Goal: Navigation & Orientation: Find specific page/section

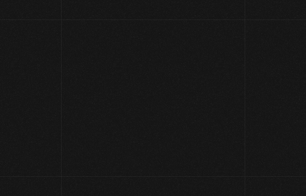
scroll to position [66, 0]
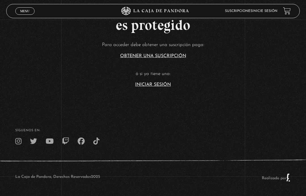
click at [167, 82] on link "Iniciar Sesión" at bounding box center [153, 84] width 36 height 5
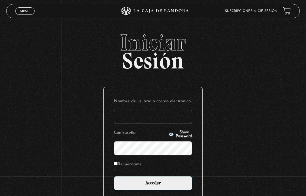
click at [164, 123] on input "Nombre de usuario o correo electrónico" at bounding box center [153, 116] width 78 height 14
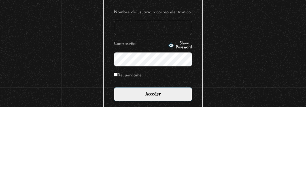
type input "[EMAIL_ADDRESS][DOMAIN_NAME]"
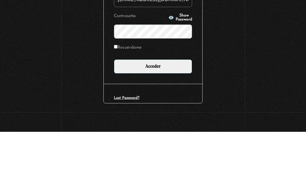
click at [182, 78] on button "Show Password" at bounding box center [180, 82] width 24 height 8
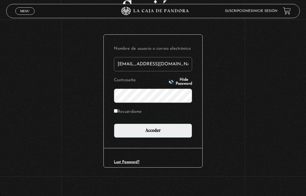
click at [135, 112] on label "Recuérdame" at bounding box center [128, 112] width 28 height 8
click at [118, 112] on input "Recuérdame" at bounding box center [116, 111] width 4 height 4
checkbox input "true"
click at [141, 132] on input "Acceder" at bounding box center [153, 130] width 78 height 14
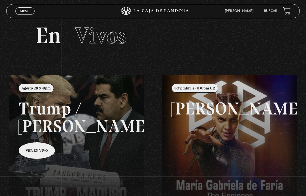
scroll to position [9, 0]
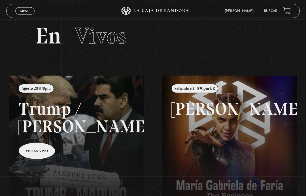
click at [32, 9] on link "Menu Cerrar" at bounding box center [24, 10] width 19 height 7
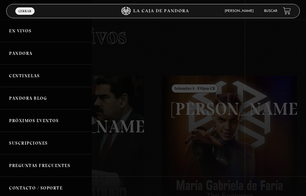
click at [27, 56] on link "Pandora" at bounding box center [46, 53] width 92 height 22
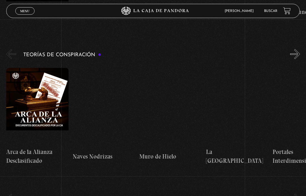
scroll to position [797, 0]
